Goal: Use online tool/utility: Utilize a website feature to perform a specific function

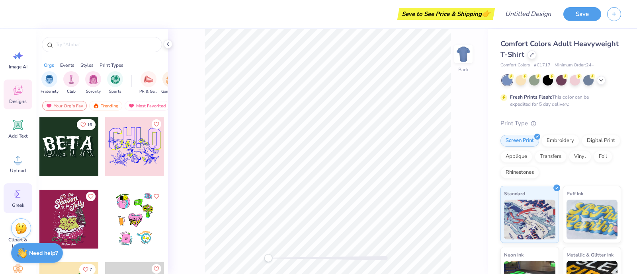
scroll to position [12, 0]
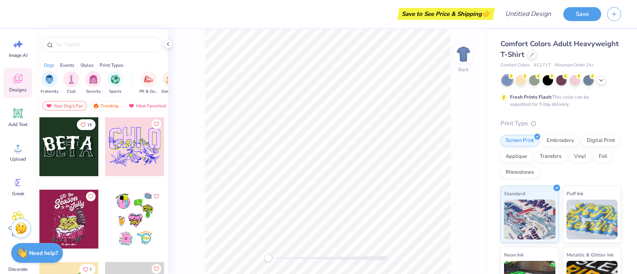
click at [72, 158] on div at bounding box center [68, 146] width 59 height 59
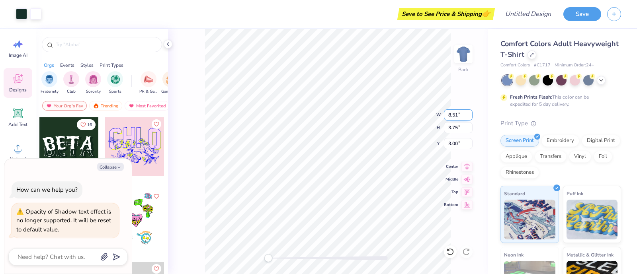
click at [451, 117] on input "8.51" at bounding box center [458, 114] width 29 height 11
type input "10.51"
type textarea "x"
click at [452, 129] on input "3.75" at bounding box center [458, 127] width 29 height 11
type input "5.75"
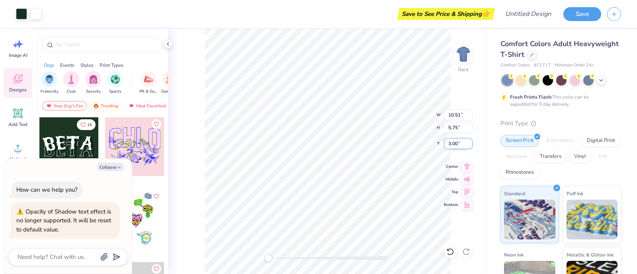
type textarea "x"
type input "5"
type input "10"
type textarea "x"
type input "14.24"
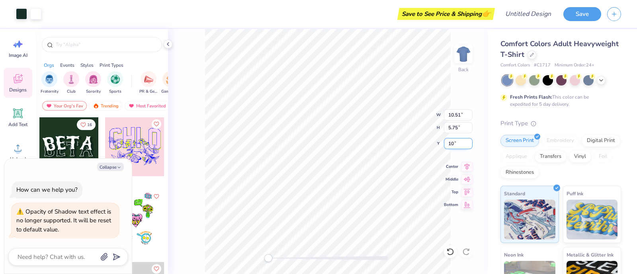
type input "6.28"
type input "9.98"
type textarea "x"
click at [453, 115] on input "14.24" at bounding box center [458, 114] width 29 height 11
type input "10.24"
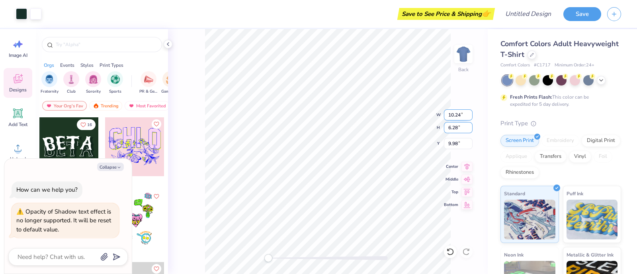
type textarea "x"
type input "3.24"
type textarea "x"
type input "6.7"
click at [109, 165] on button "Collapse" at bounding box center [110, 167] width 27 height 8
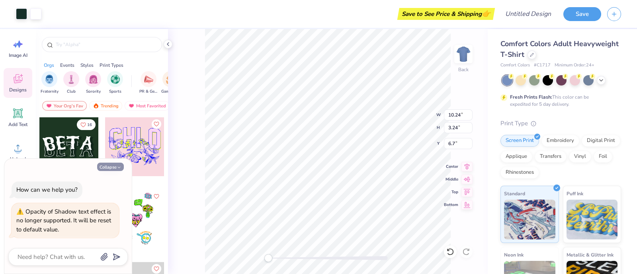
type textarea "x"
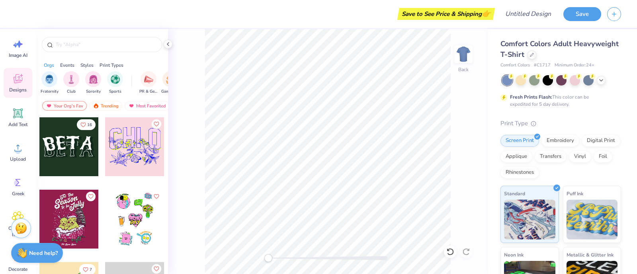
click at [123, 211] on div at bounding box center [134, 219] width 59 height 59
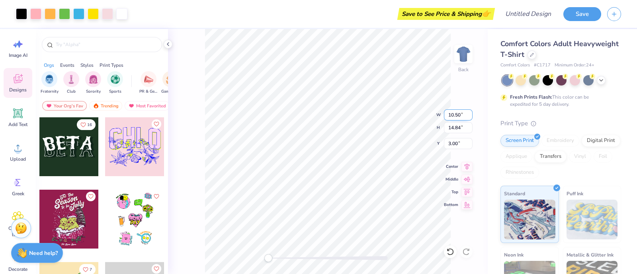
click at [453, 117] on input "10.50" at bounding box center [458, 114] width 29 height 11
type input "13.50"
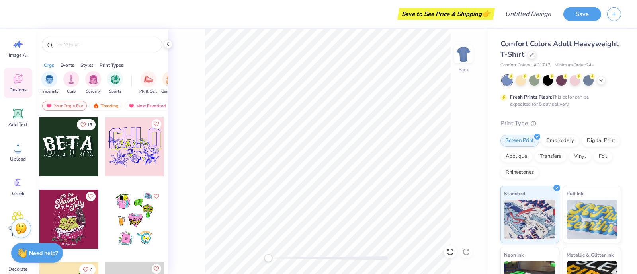
click at [144, 213] on div at bounding box center [134, 219] width 59 height 59
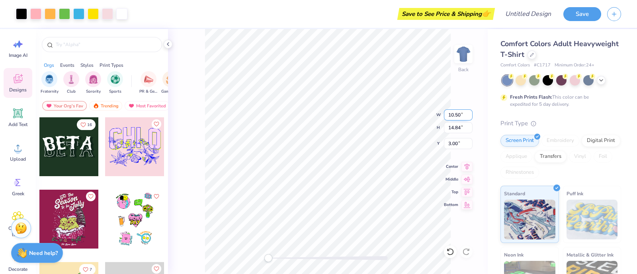
click at [454, 115] on input "10.50" at bounding box center [458, 114] width 29 height 11
type input "12.50"
click at [453, 128] on div "Back W 12.50 12.50 " H 14.84 14.84 " Y 3.00 3.00 " Center Middle Top Bottom" at bounding box center [327, 151] width 319 height 245
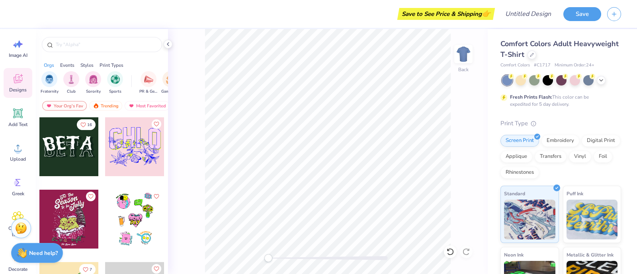
click at [113, 155] on div at bounding box center [134, 146] width 59 height 59
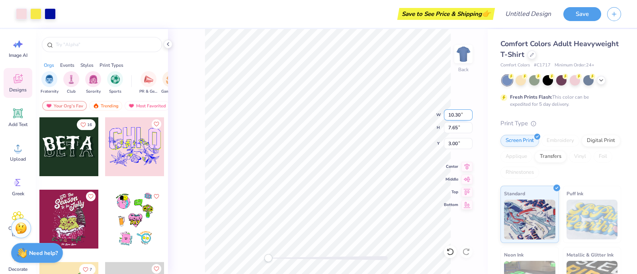
click at [452, 115] on input "10.30" at bounding box center [458, 114] width 29 height 11
type input "11.30"
click at [453, 127] on input "7.65" at bounding box center [458, 127] width 29 height 11
click at [450, 129] on input "865" at bounding box center [458, 127] width 29 height 11
type input "8.65"
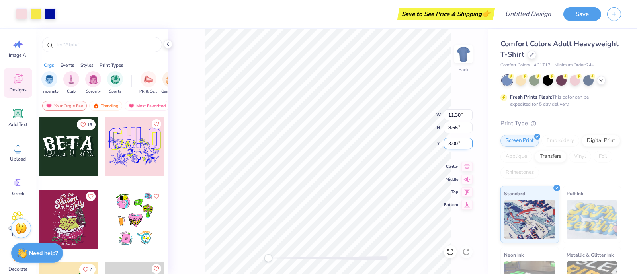
click at [450, 143] on input "3.00" at bounding box center [458, 143] width 29 height 11
type input "2.00"
click at [536, 56] on div at bounding box center [531, 54] width 9 height 9
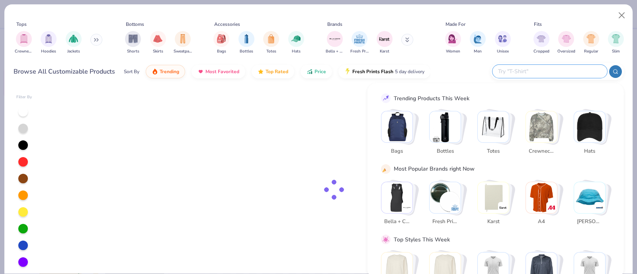
click at [561, 68] on input "text" at bounding box center [549, 71] width 104 height 9
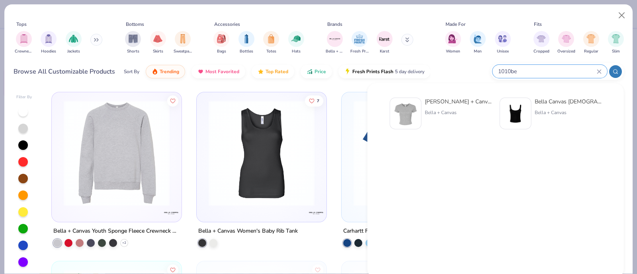
type input "1010be"
click at [477, 100] on div "[PERSON_NAME] + Canvas [DEMOGRAPHIC_DATA]' Micro Ribbed Baby Tee" at bounding box center [458, 101] width 67 height 8
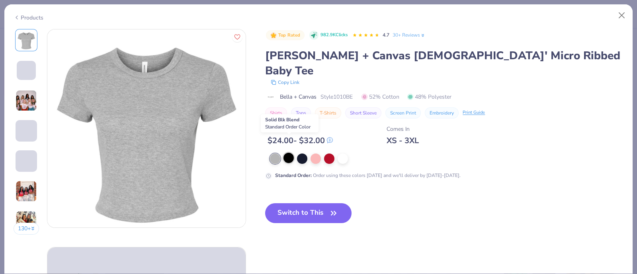
click at [288, 153] on div at bounding box center [288, 158] width 10 height 10
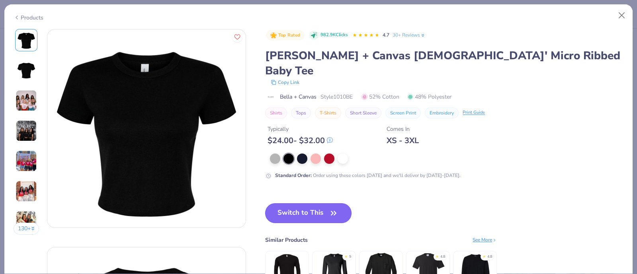
click at [298, 203] on button "Switch to This" at bounding box center [308, 213] width 86 height 20
click at [314, 203] on button "Switch to This" at bounding box center [308, 213] width 86 height 20
click at [337, 208] on icon "button" at bounding box center [333, 213] width 11 height 11
click at [317, 203] on button "Switch to This" at bounding box center [308, 213] width 86 height 20
click at [333, 208] on icon "button" at bounding box center [333, 213] width 11 height 11
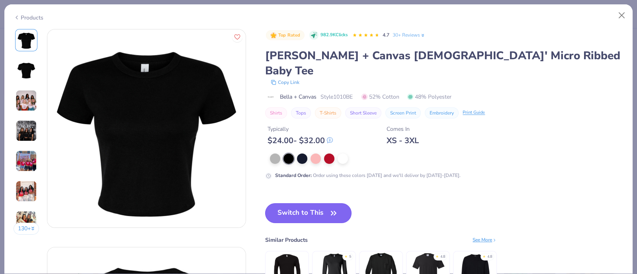
click at [332, 208] on icon "button" at bounding box center [333, 213] width 11 height 11
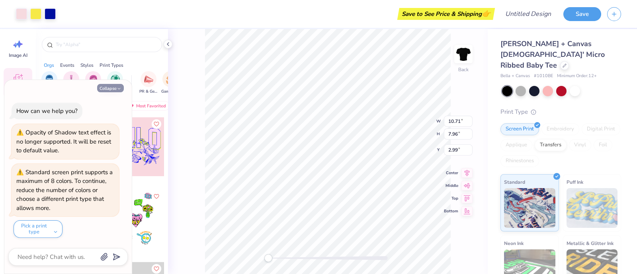
click at [119, 90] on icon "button" at bounding box center [119, 88] width 5 height 5
type textarea "x"
type input "10.87"
type input "15.37"
type input "0.64"
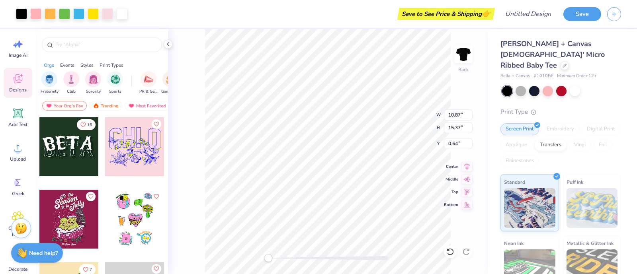
type textarea "x"
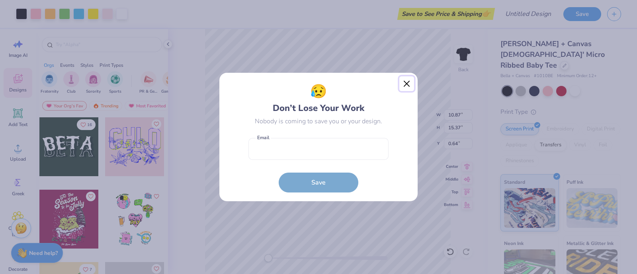
click at [411, 84] on button "Close" at bounding box center [406, 83] width 15 height 15
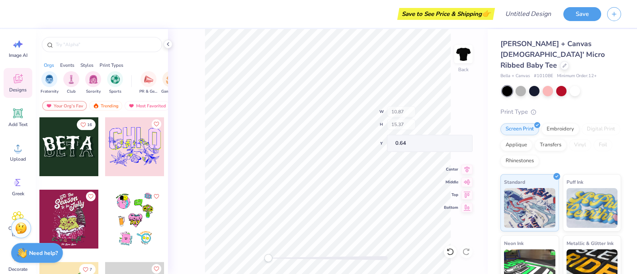
type input "11.07"
type input "15.66"
type input "0.50"
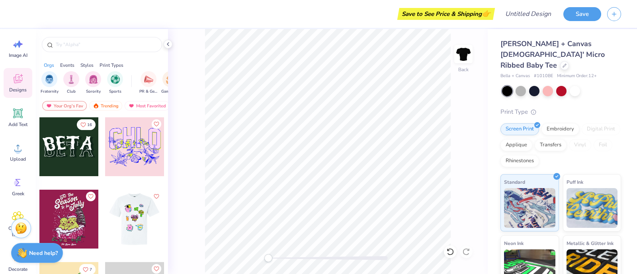
click at [105, 221] on div at bounding box center [75, 219] width 59 height 59
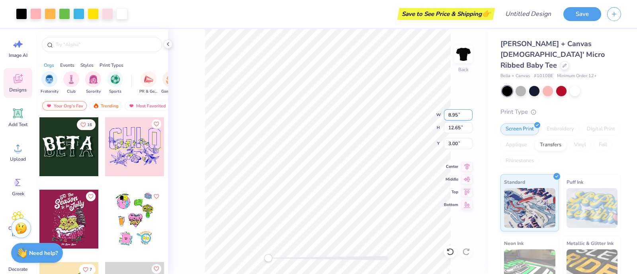
click at [450, 112] on input "8.95" at bounding box center [458, 114] width 29 height 11
type input "10.95"
click at [450, 130] on div "Back W 10.95 10.95 " H 12.65 12.65 " Y 3.00 3.00 " Center Middle Top Bottom" at bounding box center [327, 151] width 319 height 245
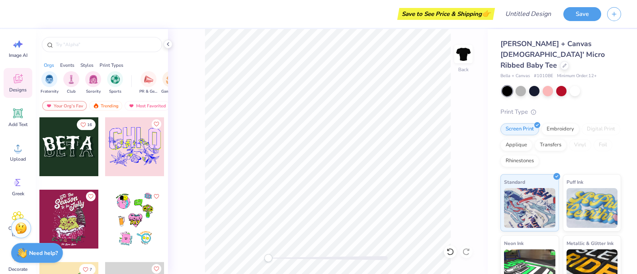
click at [131, 156] on div at bounding box center [134, 146] width 59 height 59
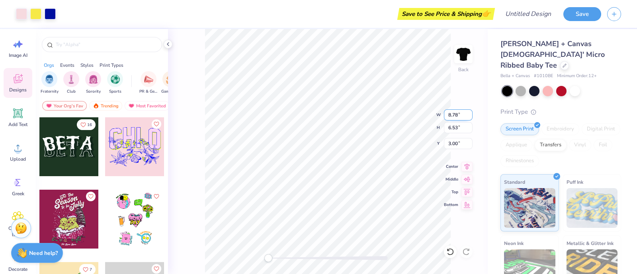
click at [448, 116] on input "8.78" at bounding box center [458, 114] width 29 height 11
type input "11.78"
click at [450, 128] on input "6.53" at bounding box center [458, 127] width 29 height 11
type input "4.53"
click at [450, 144] on input "3.00" at bounding box center [458, 143] width 29 height 11
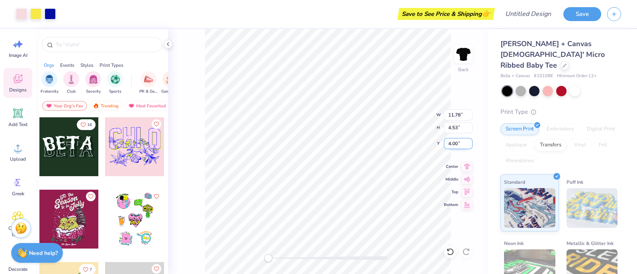
type input "4.00"
